Goal: Information Seeking & Learning: Learn about a topic

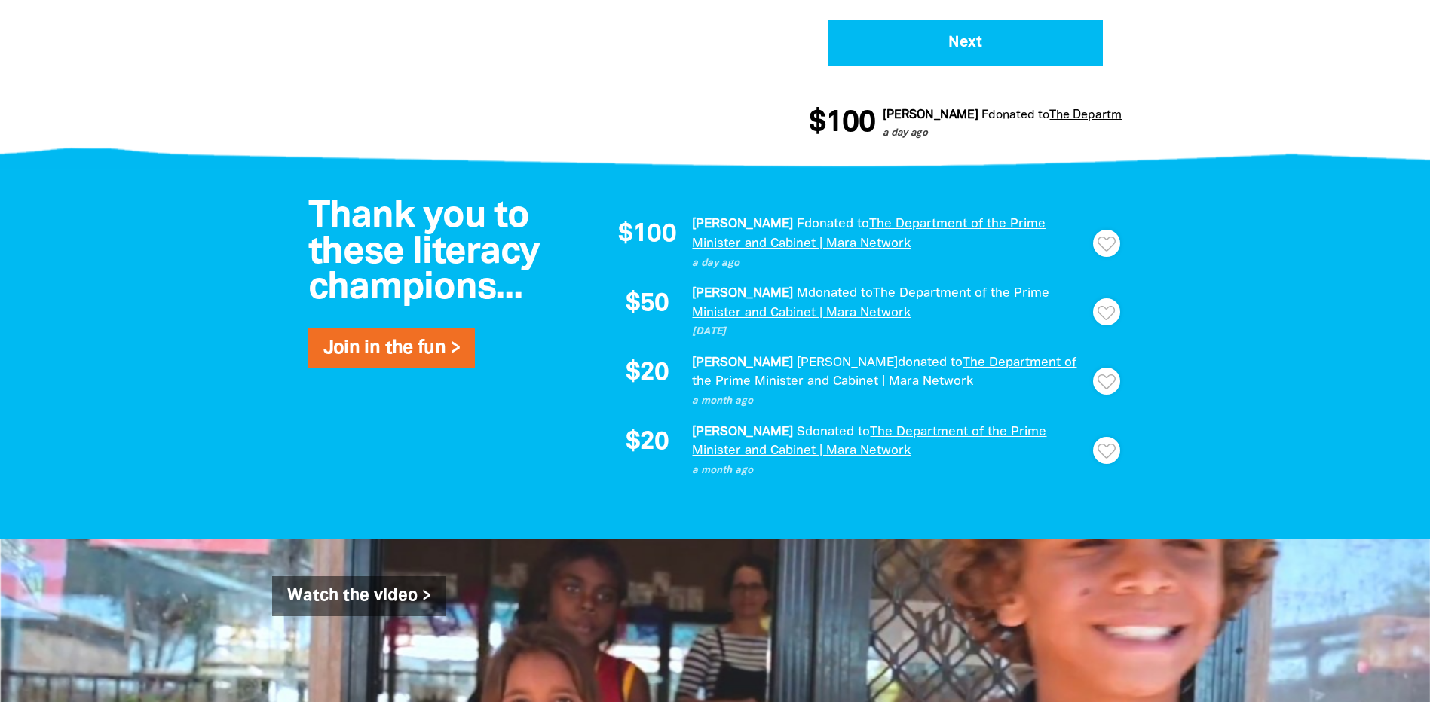
scroll to position [1055, 0]
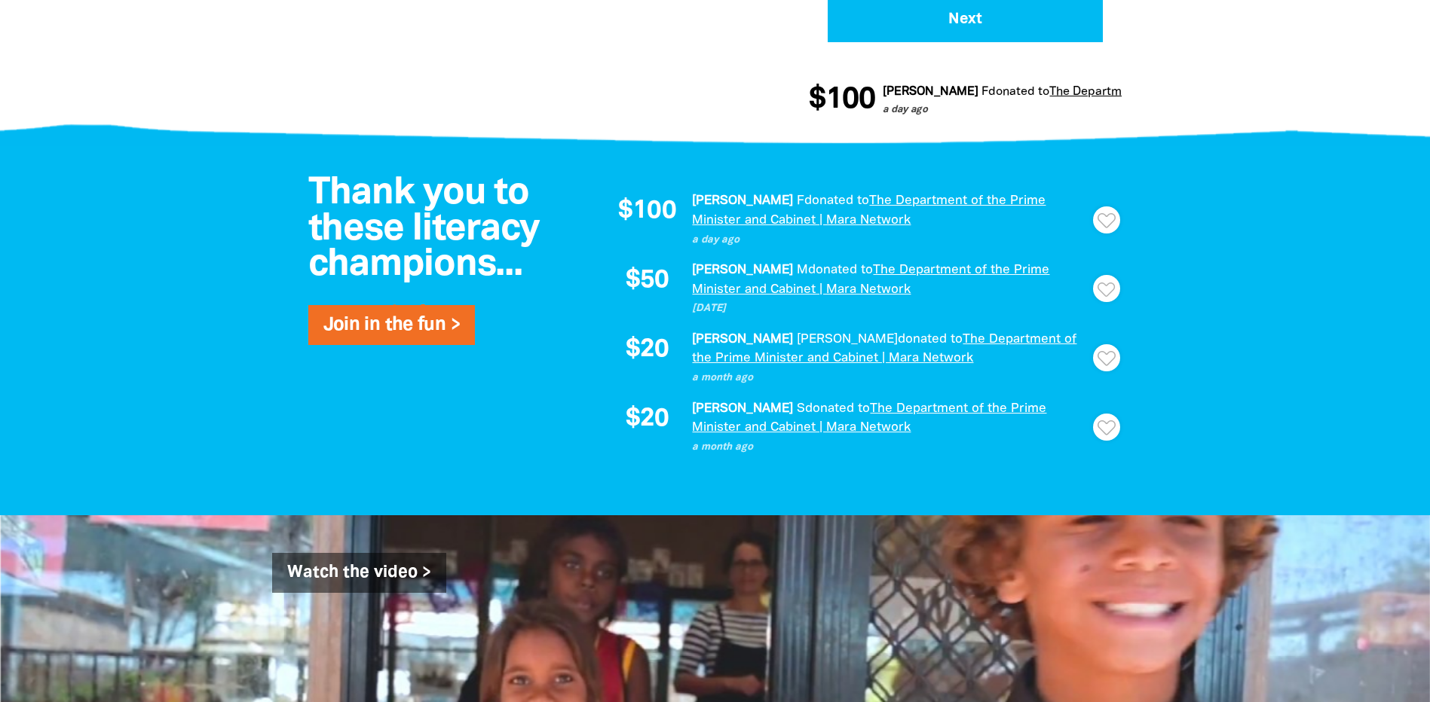
click at [550, 383] on div "Thank you to these literacy champions... Join in the fun > $100 Frances F donat…" at bounding box center [715, 330] width 904 height 369
click at [842, 390] on div "$100 Frances F donated to The Department of the Prime Minister and Cabinet | Ma…" at bounding box center [857, 323] width 497 height 264
